Goal: Task Accomplishment & Management: Use online tool/utility

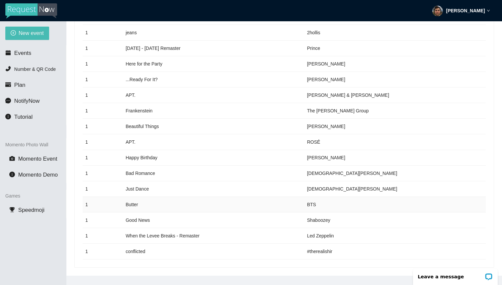
scroll to position [21, 0]
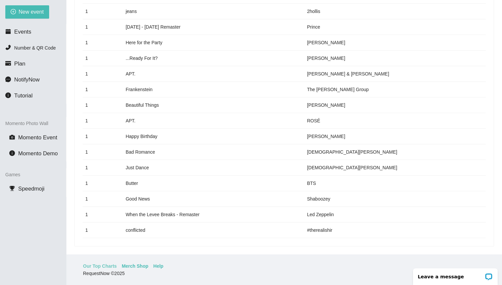
click at [103, 268] on link "Our Top Charts" at bounding box center [100, 265] width 34 height 7
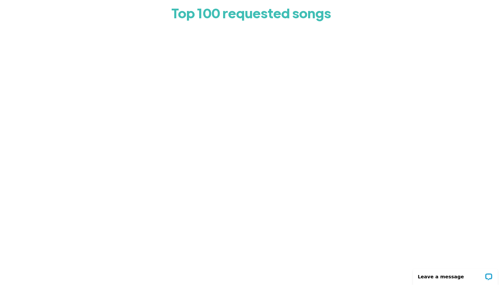
scroll to position [56, 0]
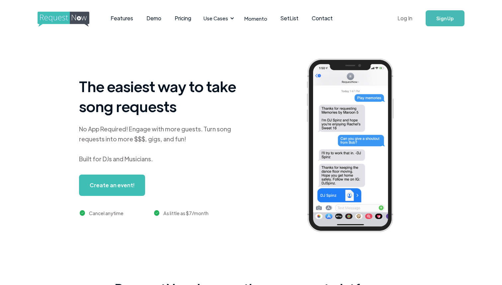
click at [401, 16] on link "Log In" at bounding box center [405, 18] width 28 height 23
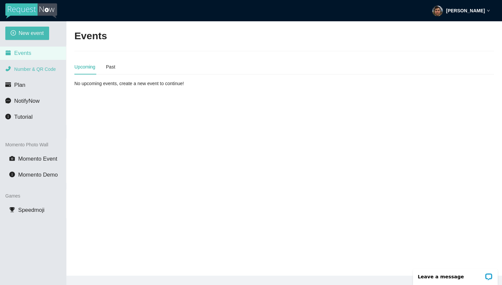
click at [43, 73] on li "Number & QR Code" at bounding box center [33, 68] width 66 height 13
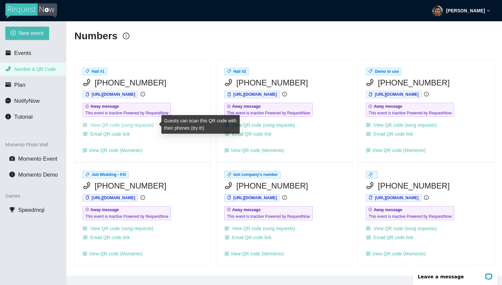
click at [121, 124] on link "View QR code (song requests)" at bounding box center [118, 124] width 71 height 5
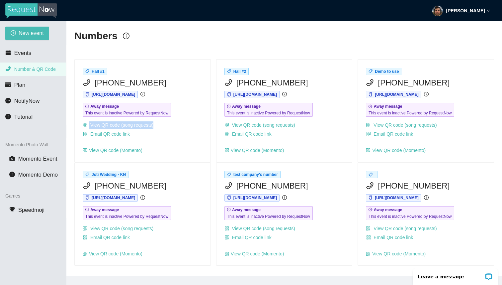
drag, startPoint x: 164, startPoint y: 125, endPoint x: 81, endPoint y: 125, distance: 82.7
click at [81, 125] on div "Hall #1 (510) 961-0740 https://app.requestnow.io/wrmbxye/next Away message This…" at bounding box center [143, 110] width 136 height 103
copy link "View QR code (song requests)"
